Goal: Task Accomplishment & Management: Manage account settings

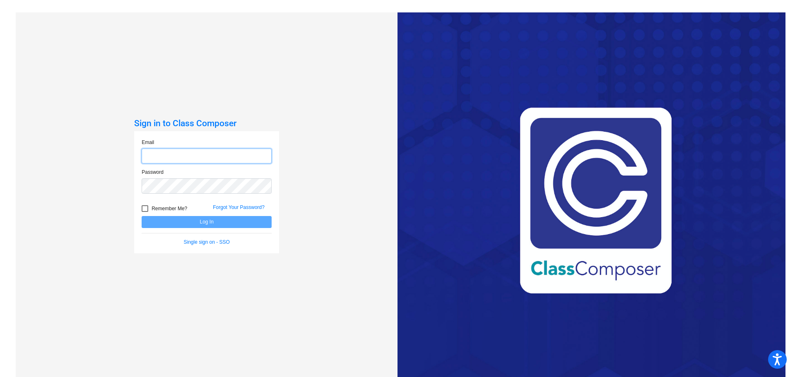
type input "[EMAIL_ADDRESS][PERSON_NAME][DOMAIN_NAME]"
click at [222, 220] on button "Log In" at bounding box center [207, 222] width 130 height 12
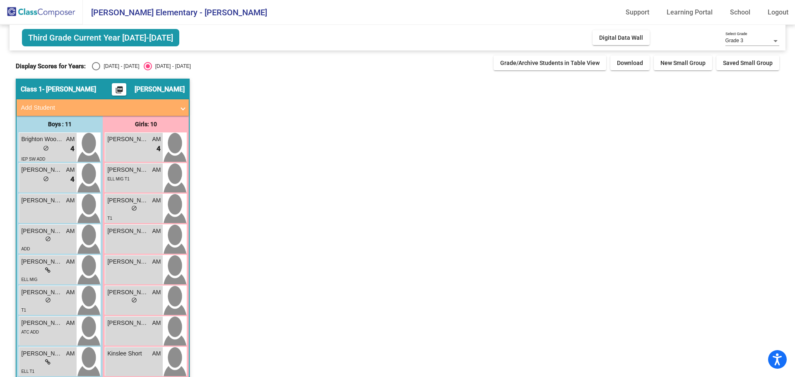
click at [94, 65] on div "Select an option" at bounding box center [96, 66] width 8 height 8
click at [96, 70] on input "[DATE] - [DATE]" at bounding box center [96, 70] width 0 height 0
radio input "true"
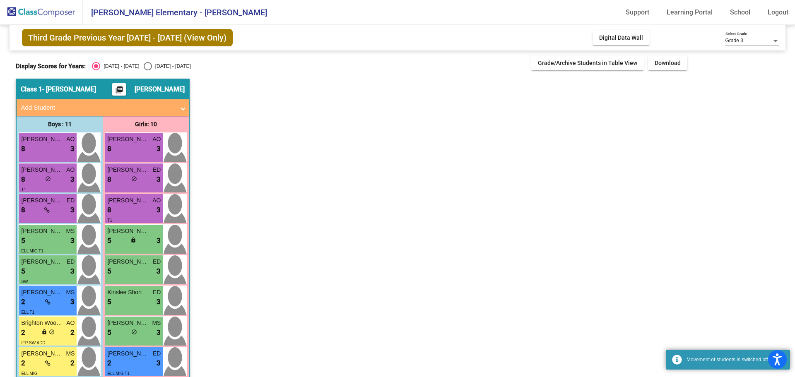
scroll to position [83, 0]
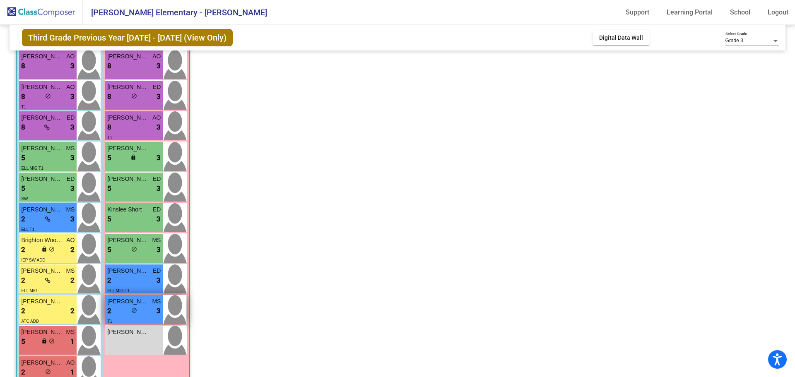
click at [131, 303] on span "[PERSON_NAME]" at bounding box center [127, 301] width 41 height 9
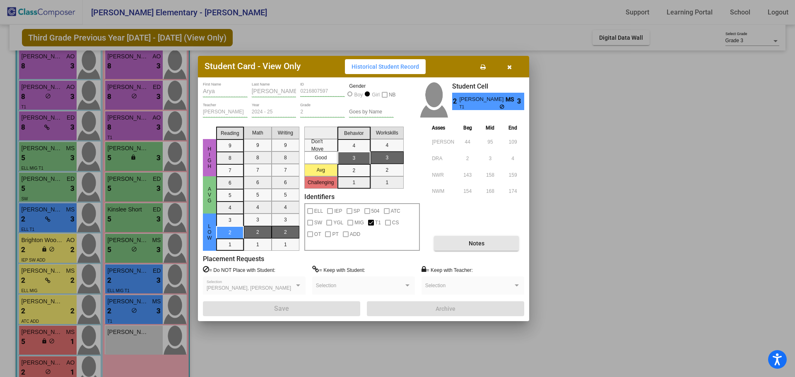
click at [484, 242] on span "Notes" at bounding box center [476, 243] width 16 height 7
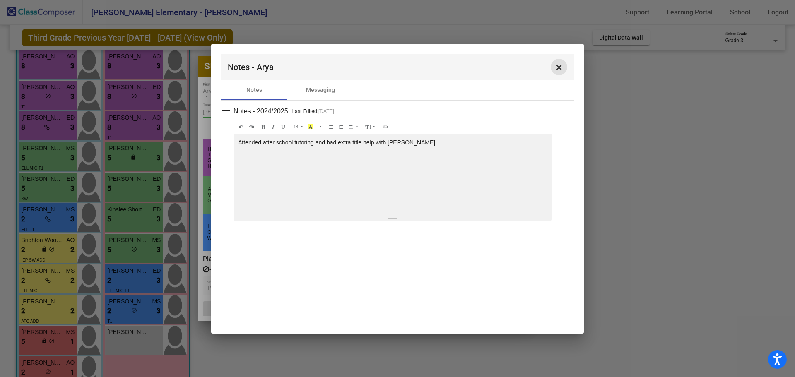
click at [561, 65] on mat-icon "close" at bounding box center [559, 67] width 10 height 10
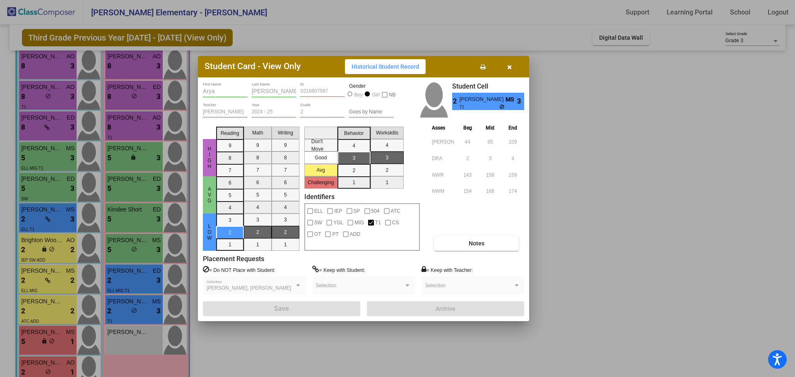
click at [512, 66] on button "button" at bounding box center [509, 66] width 26 height 15
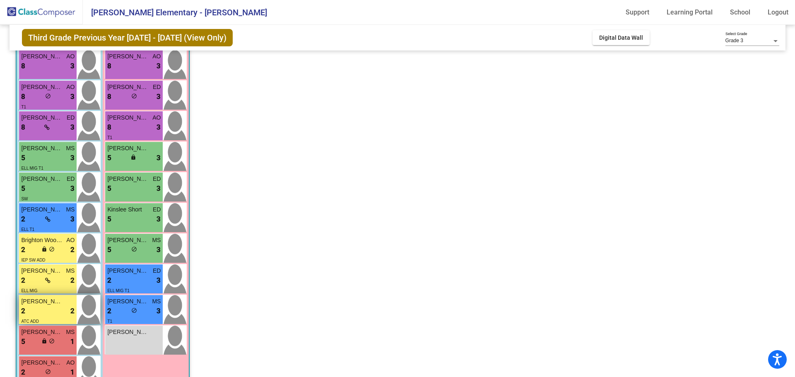
click at [56, 307] on div "2 lock do_not_disturb_alt 2" at bounding box center [47, 311] width 53 height 11
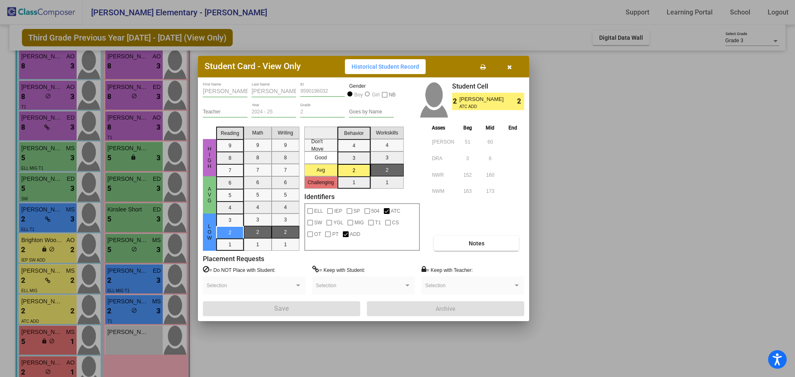
click at [463, 245] on button "Notes" at bounding box center [476, 243] width 85 height 15
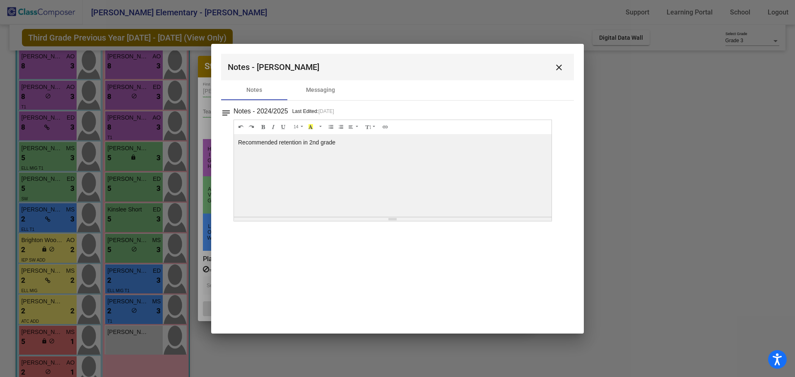
click at [562, 68] on mat-icon "close" at bounding box center [559, 67] width 10 height 10
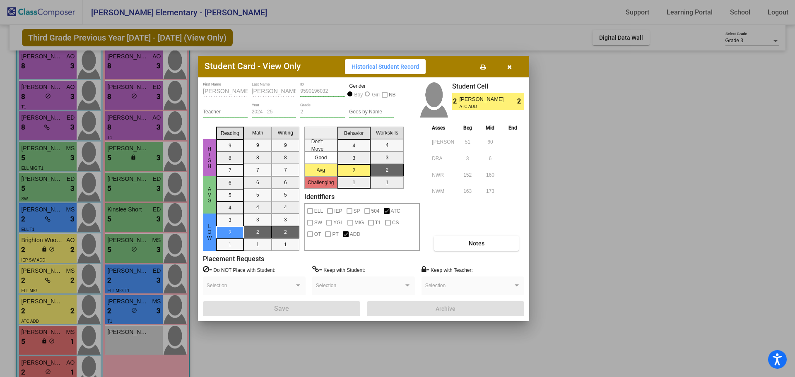
click at [511, 68] on icon "button" at bounding box center [509, 67] width 5 height 6
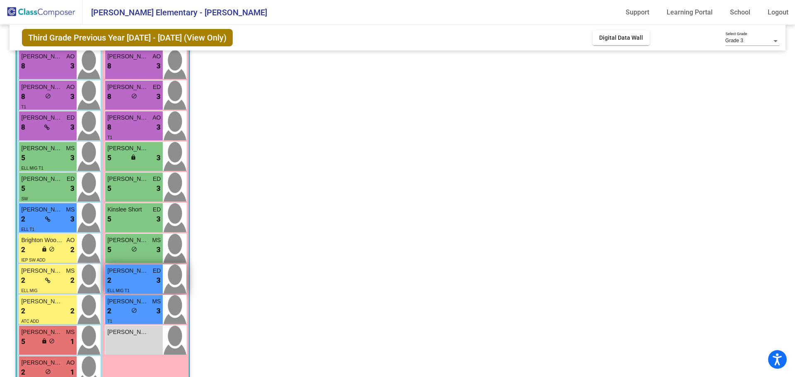
scroll to position [106, 0]
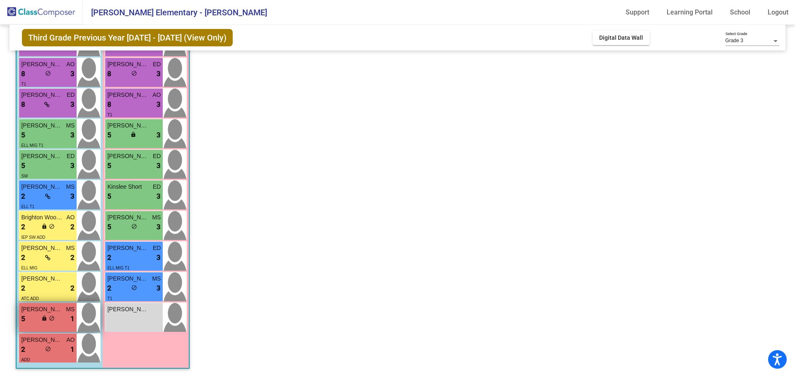
click at [60, 326] on div "Jaxson [PERSON_NAME] MS 5 lock do_not_disturb_alt 1" at bounding box center [48, 317] width 58 height 29
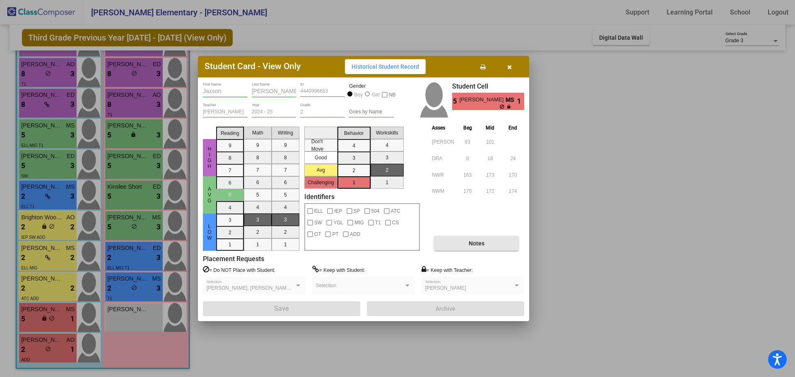
click at [473, 243] on span "Notes" at bounding box center [476, 243] width 16 height 7
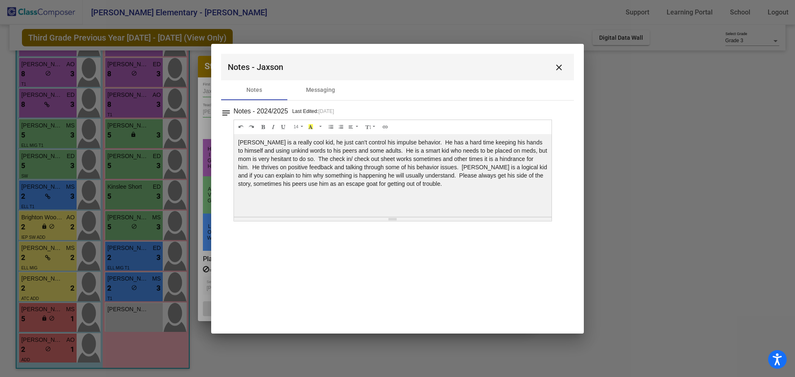
click at [558, 65] on mat-icon "close" at bounding box center [559, 67] width 10 height 10
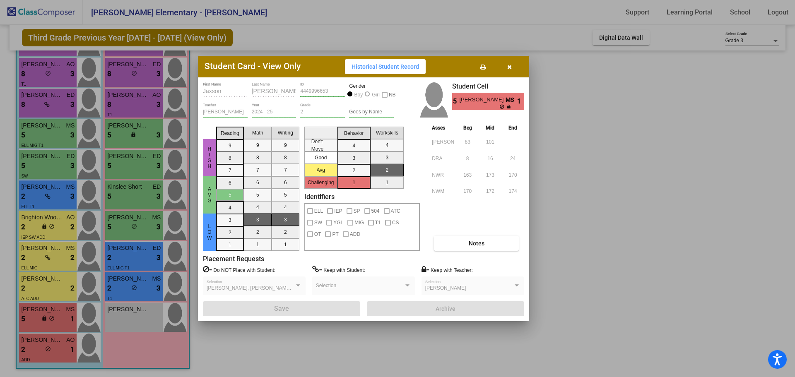
click at [46, 349] on div at bounding box center [397, 188] width 795 height 377
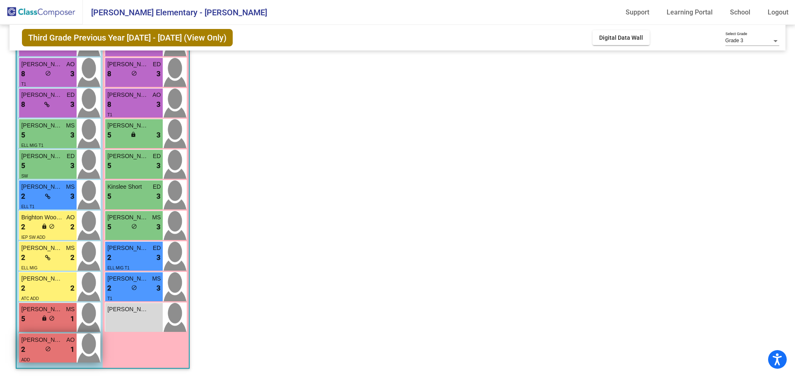
click at [43, 350] on div "2 lock do_not_disturb_alt 1" at bounding box center [47, 349] width 53 height 11
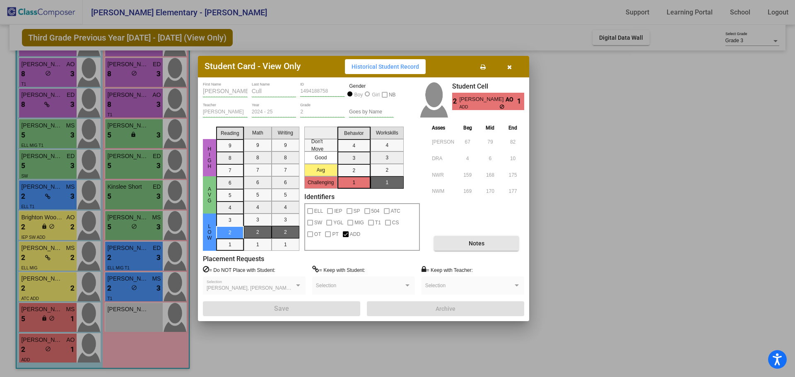
click at [477, 250] on button "Notes" at bounding box center [476, 243] width 85 height 15
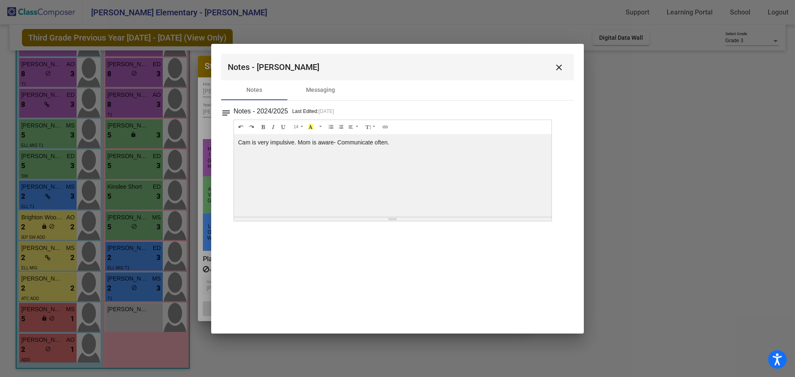
click at [562, 62] on mat-icon "close" at bounding box center [559, 67] width 10 height 10
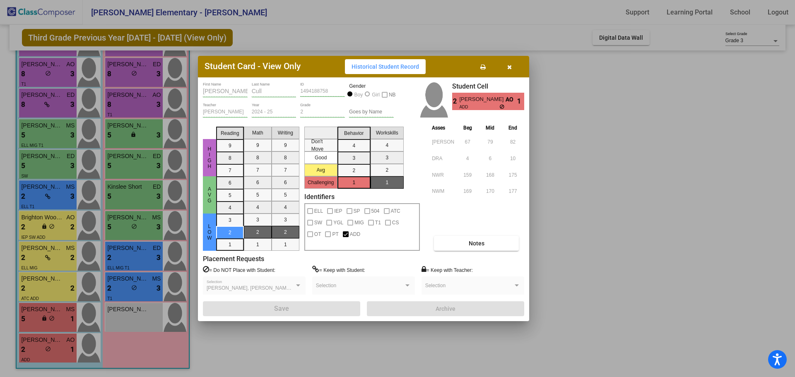
drag, startPoint x: 508, startPoint y: 65, endPoint x: 504, endPoint y: 67, distance: 4.8
click at [507, 65] on icon "button" at bounding box center [509, 67] width 5 height 6
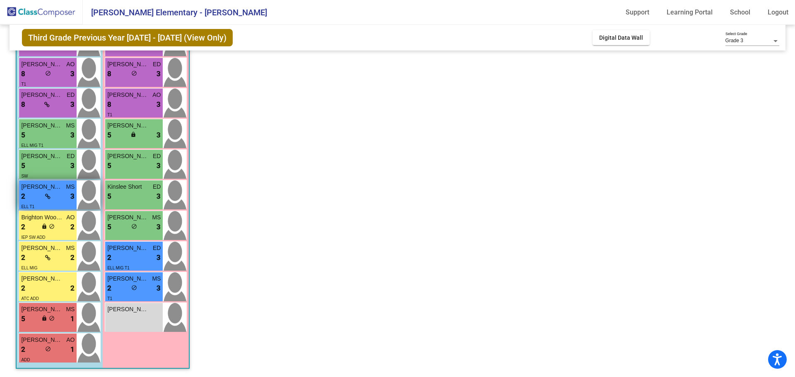
click at [58, 195] on div "2 lock do_not_disturb_alt 3" at bounding box center [47, 196] width 53 height 11
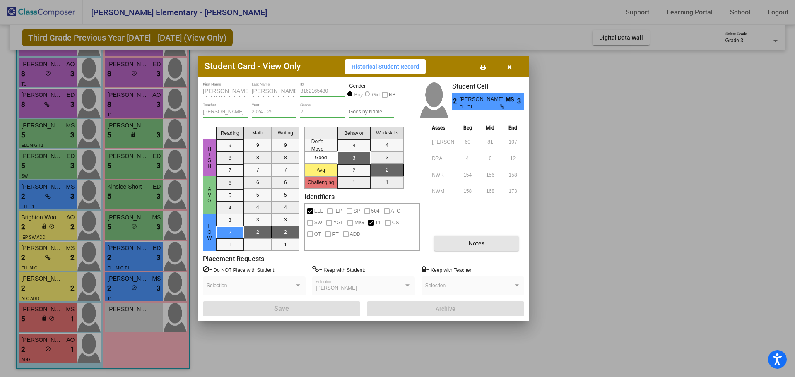
click at [471, 241] on span "Notes" at bounding box center [476, 243] width 16 height 7
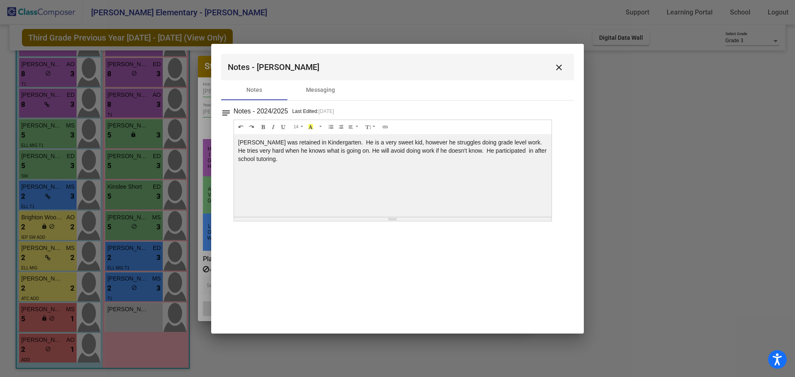
click at [560, 67] on mat-icon "close" at bounding box center [559, 67] width 10 height 10
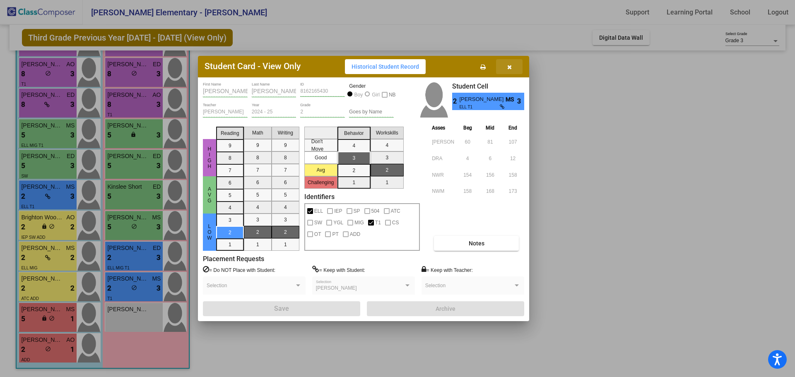
click at [508, 68] on icon "button" at bounding box center [509, 67] width 5 height 6
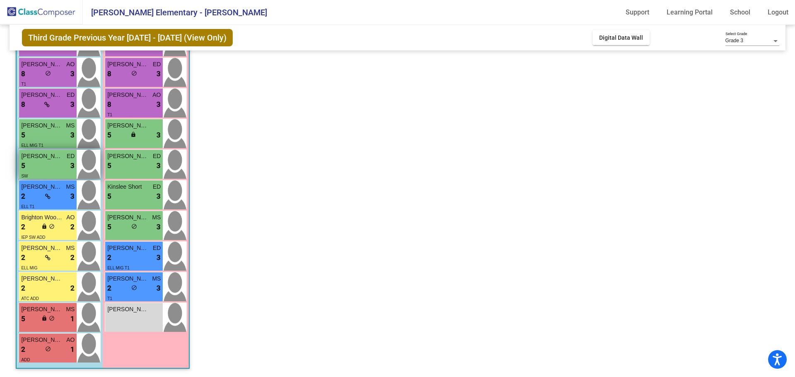
click at [47, 167] on div "5 lock do_not_disturb_alt 3" at bounding box center [47, 166] width 53 height 11
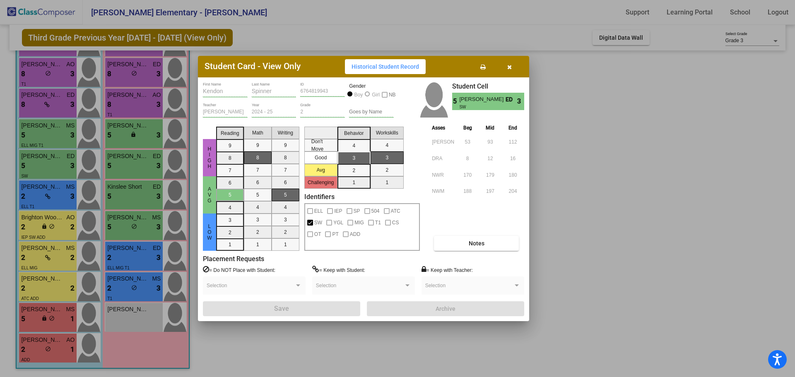
click at [488, 243] on button "Notes" at bounding box center [476, 243] width 85 height 15
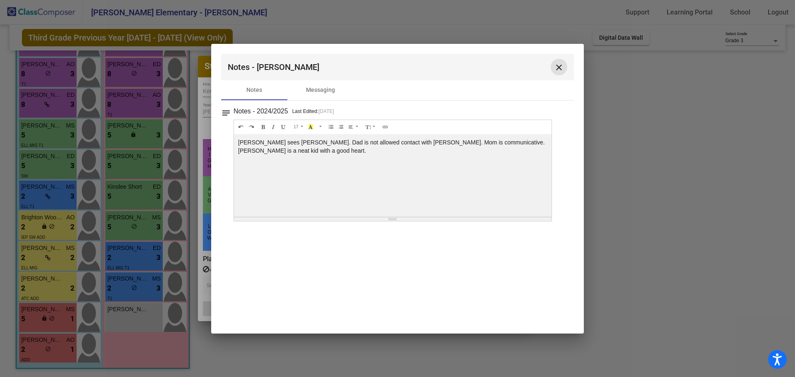
click at [560, 65] on mat-icon "close" at bounding box center [559, 67] width 10 height 10
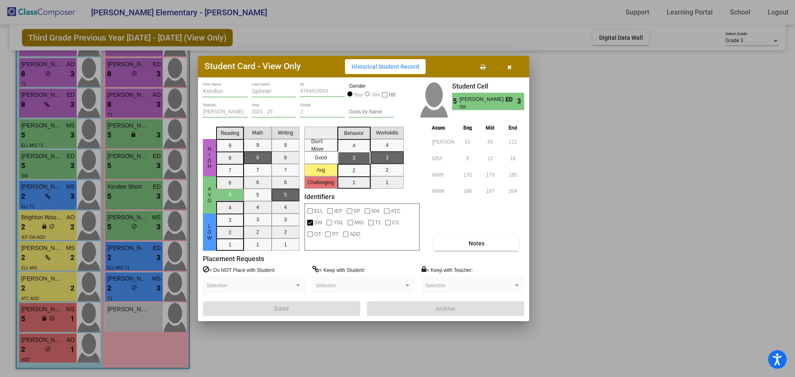
drag, startPoint x: 509, startPoint y: 67, endPoint x: 377, endPoint y: 95, distance: 134.4
click at [506, 69] on button "button" at bounding box center [509, 66] width 26 height 15
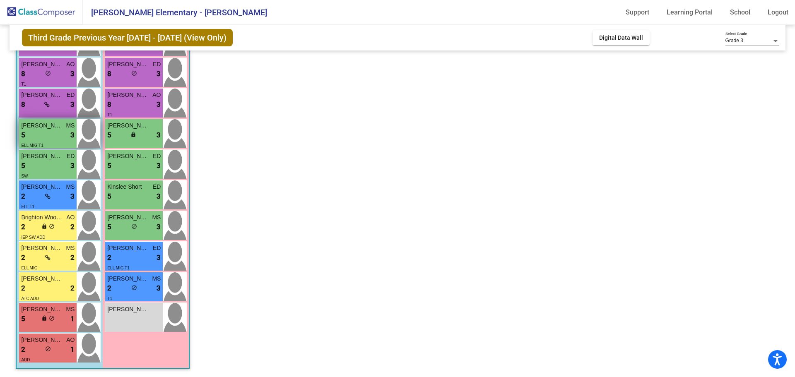
click at [37, 132] on div "5 lock do_not_disturb_alt 3" at bounding box center [47, 135] width 53 height 11
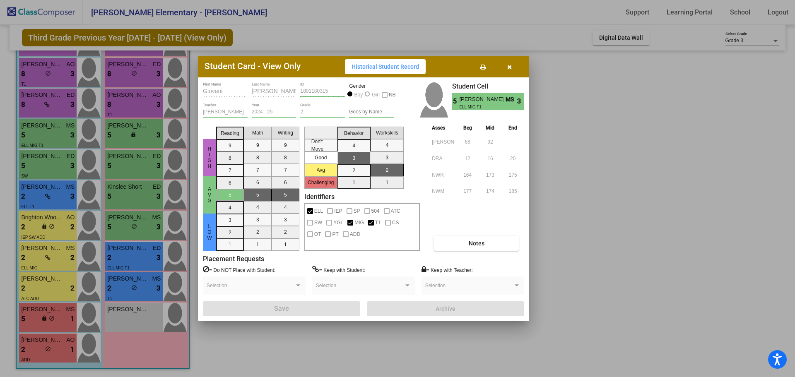
click at [470, 245] on span "Notes" at bounding box center [476, 243] width 16 height 7
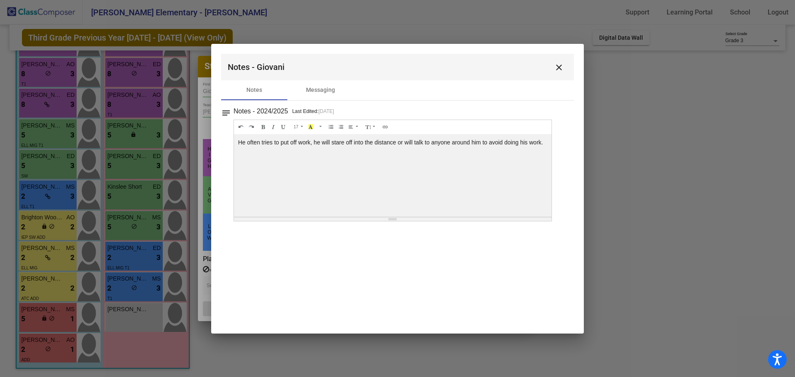
click at [559, 69] on mat-icon "close" at bounding box center [559, 67] width 10 height 10
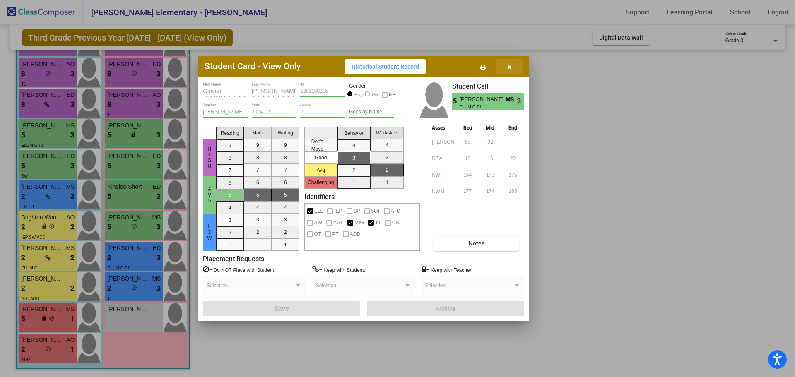
click at [508, 68] on icon "button" at bounding box center [509, 67] width 5 height 6
